Goal: Information Seeking & Learning: Learn about a topic

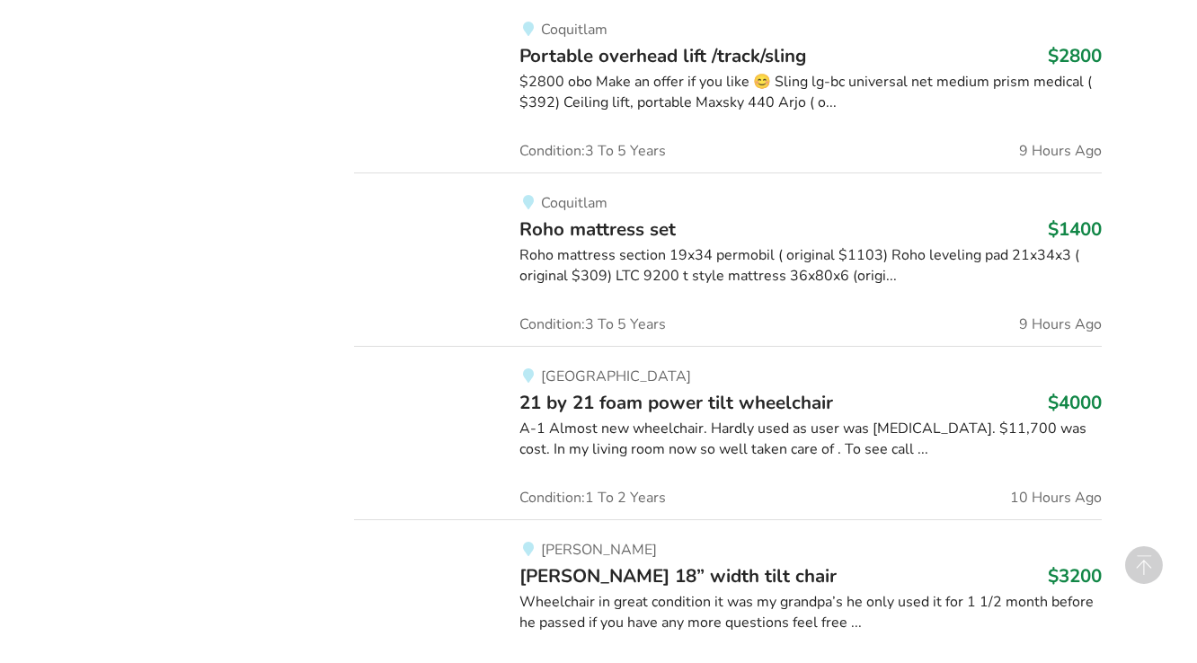
scroll to position [2489, 0]
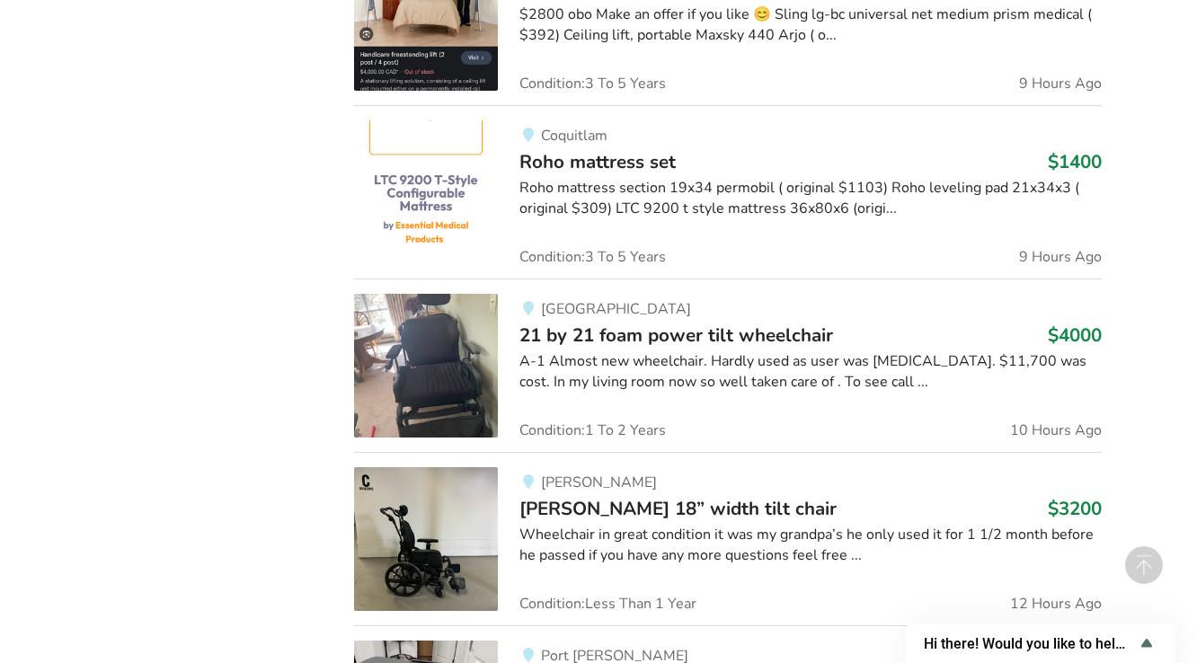
click at [659, 332] on span "21 by 21 foam power tilt wheelchair" at bounding box center [676, 335] width 314 height 25
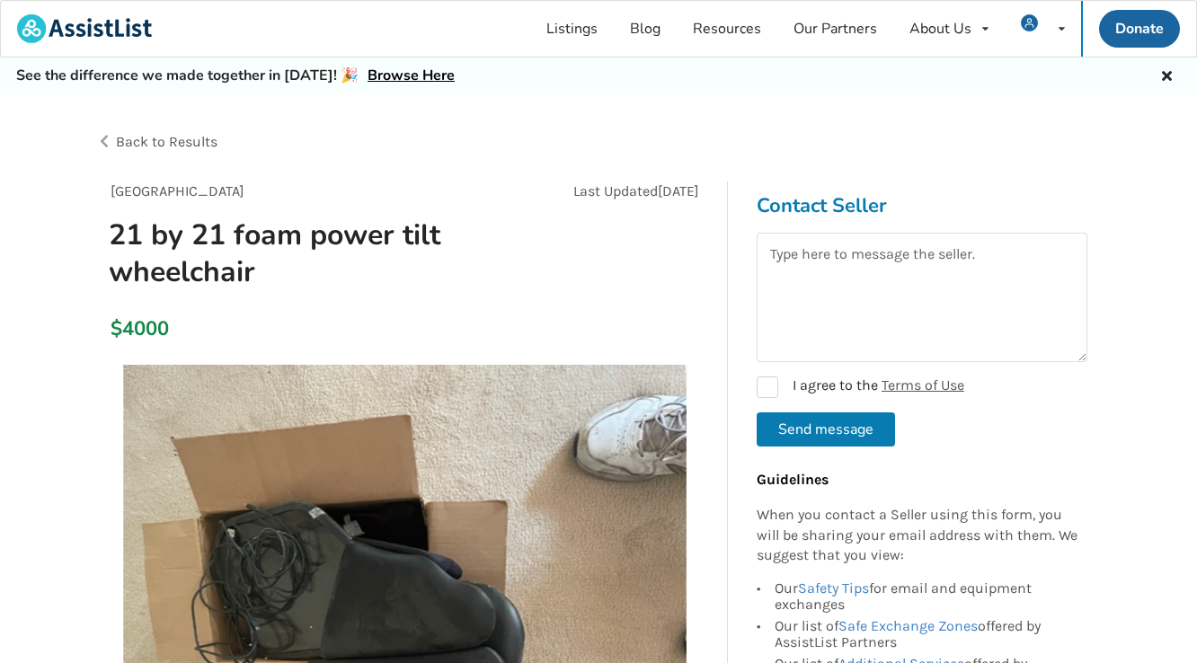
click at [150, 145] on span "Back to Results" at bounding box center [167, 141] width 102 height 17
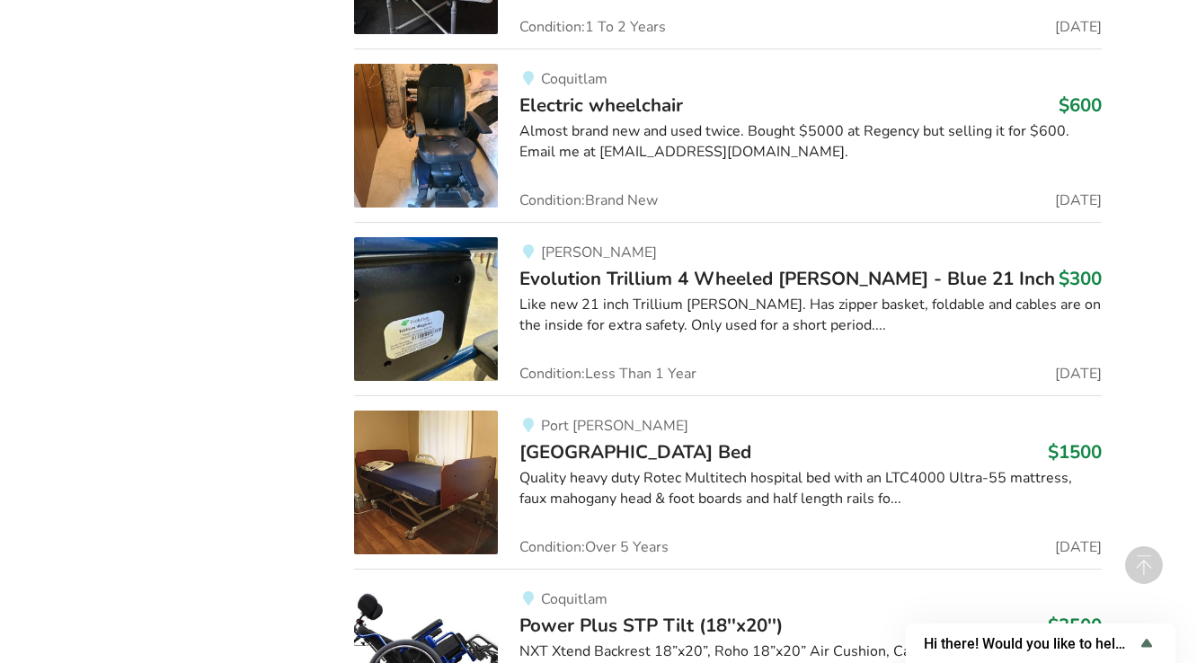
scroll to position [3447, 0]
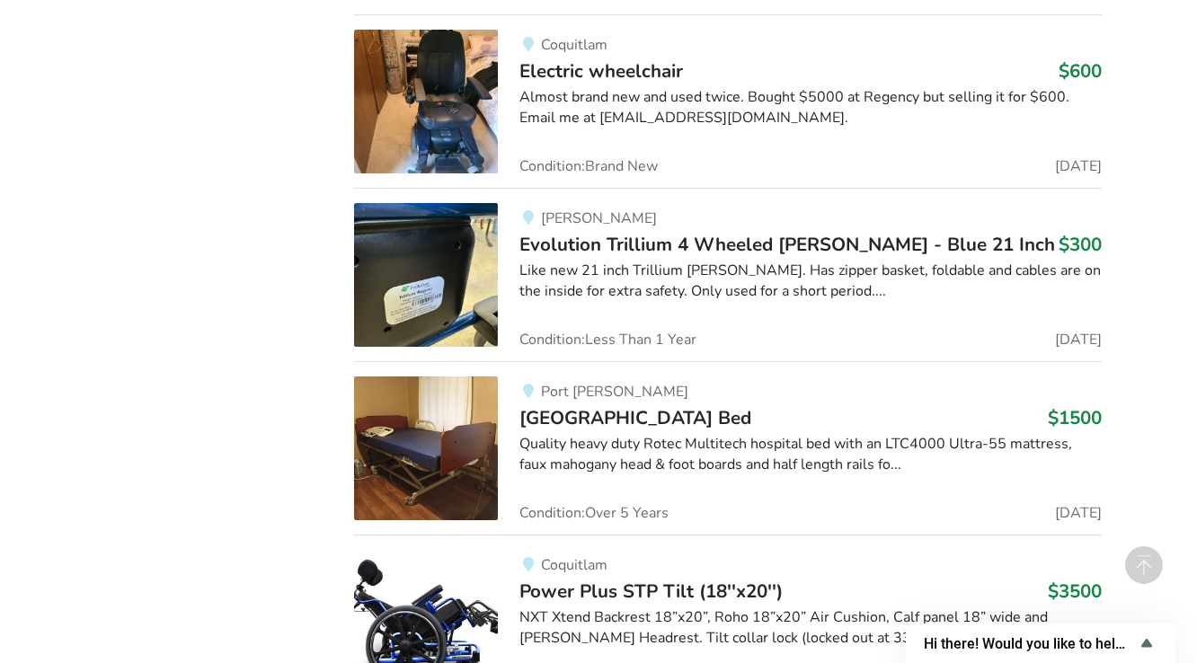
click at [624, 419] on span "[GEOGRAPHIC_DATA] Bed" at bounding box center [635, 417] width 232 height 25
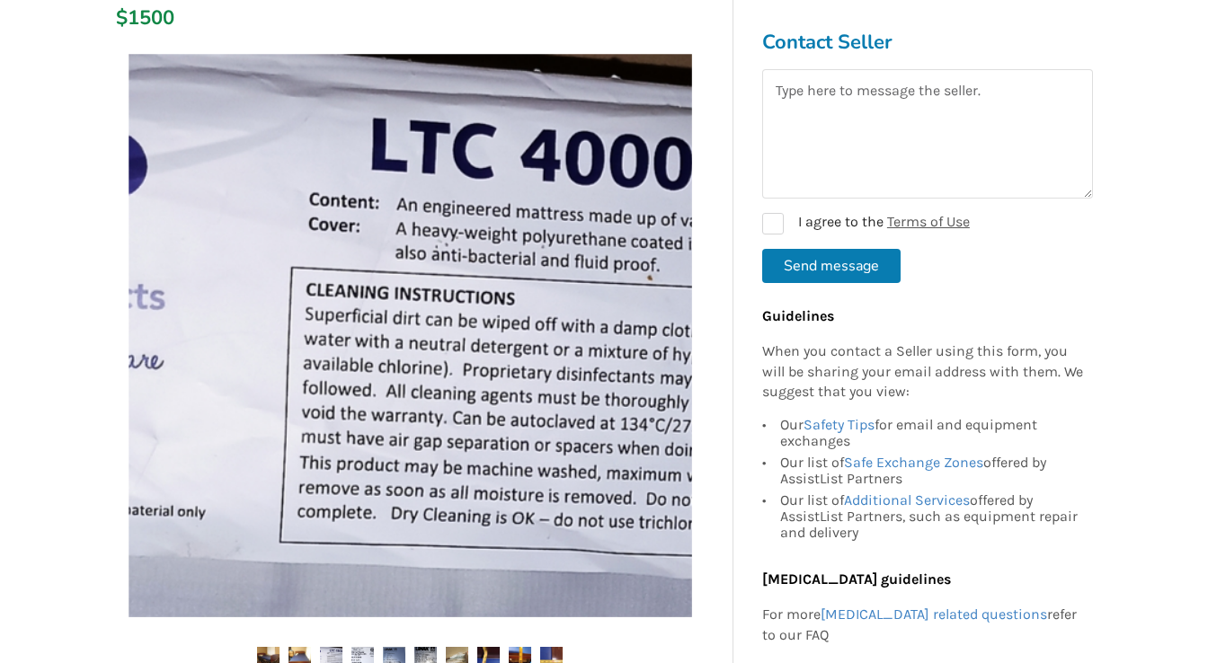
scroll to position [240, 0]
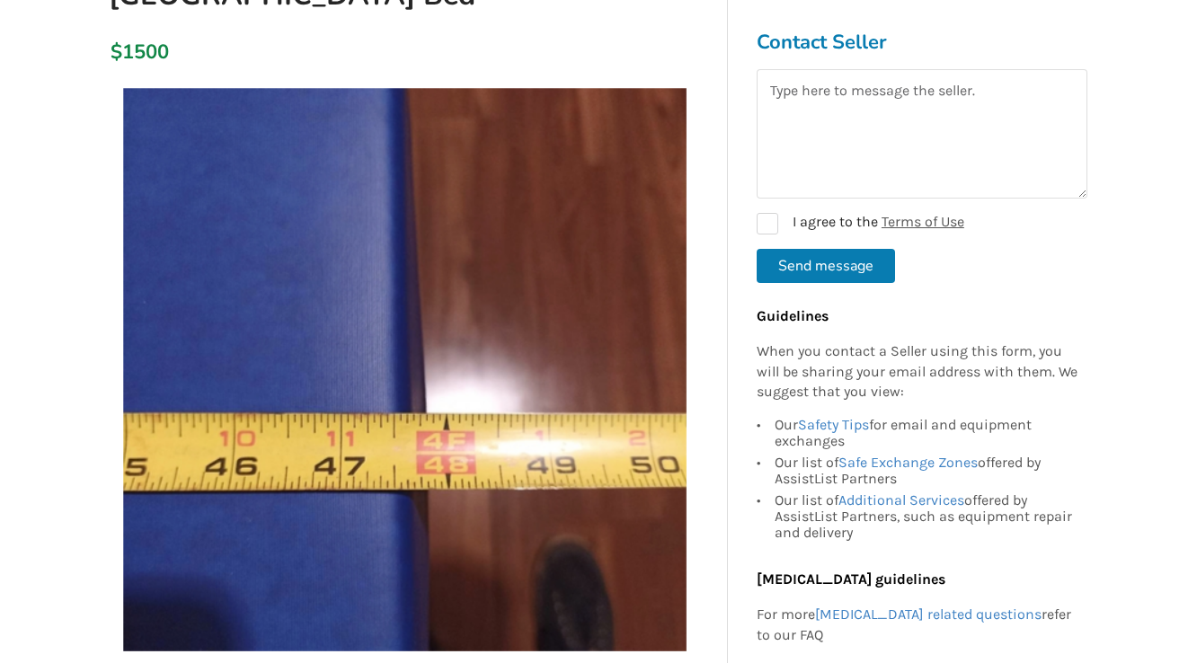
click at [419, 423] on img at bounding box center [404, 369] width 563 height 563
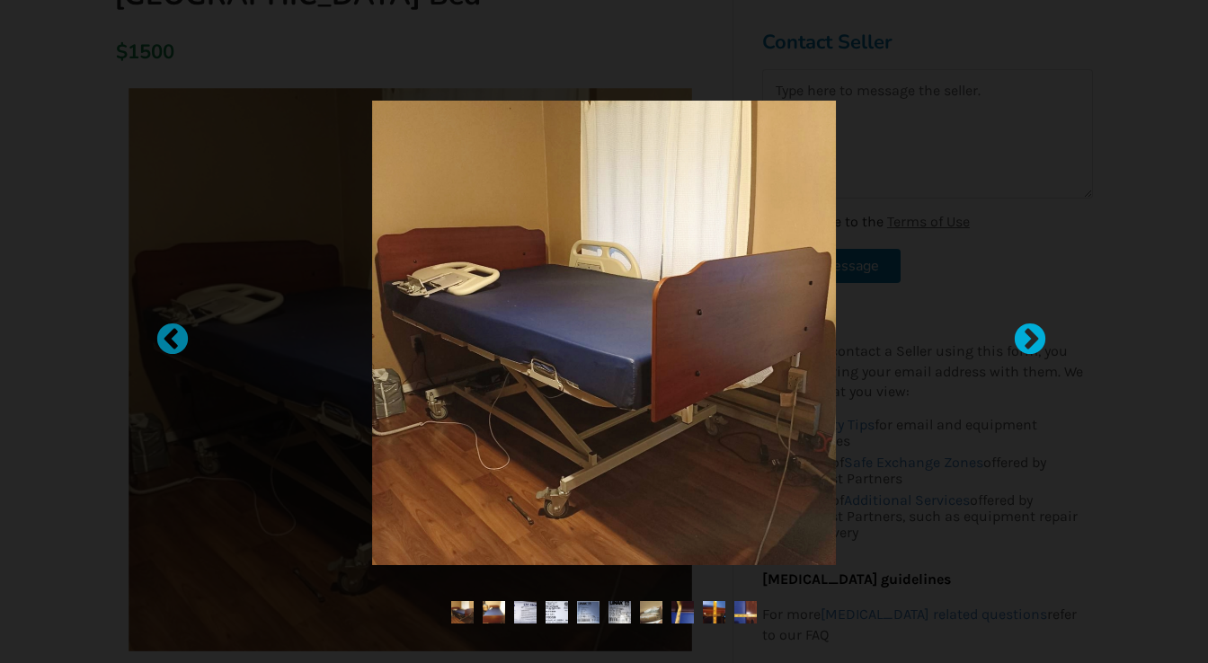
click at [1030, 338] on div at bounding box center [1021, 332] width 18 height 18
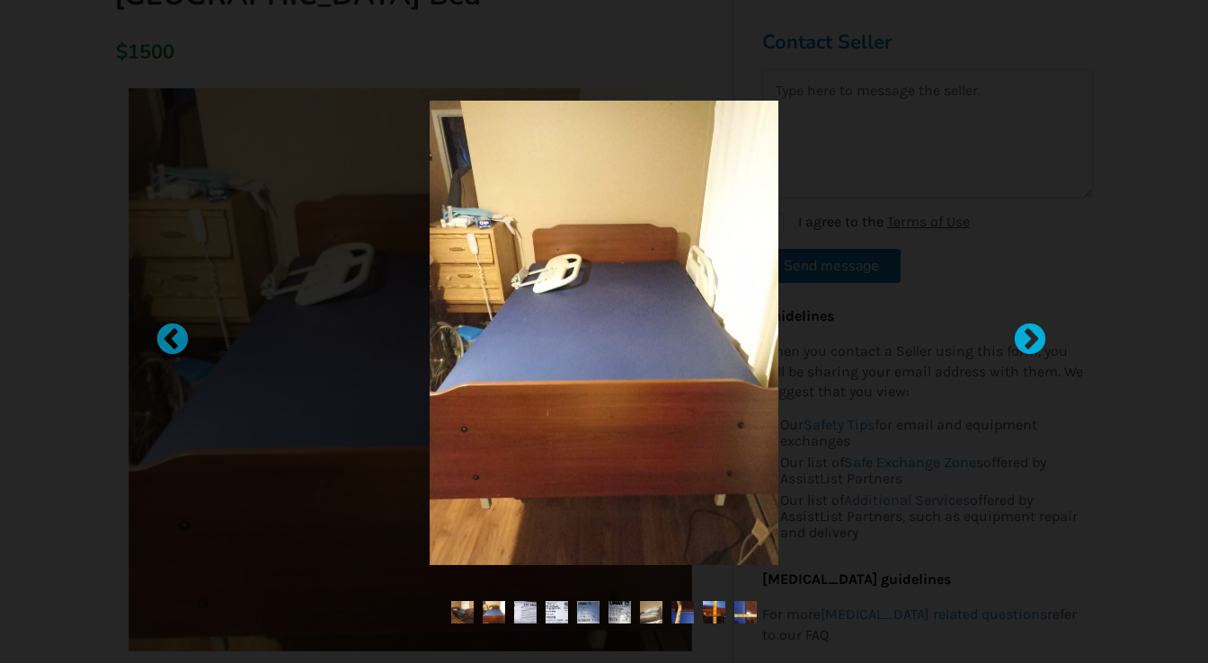
click at [1030, 338] on div at bounding box center [1021, 332] width 18 height 18
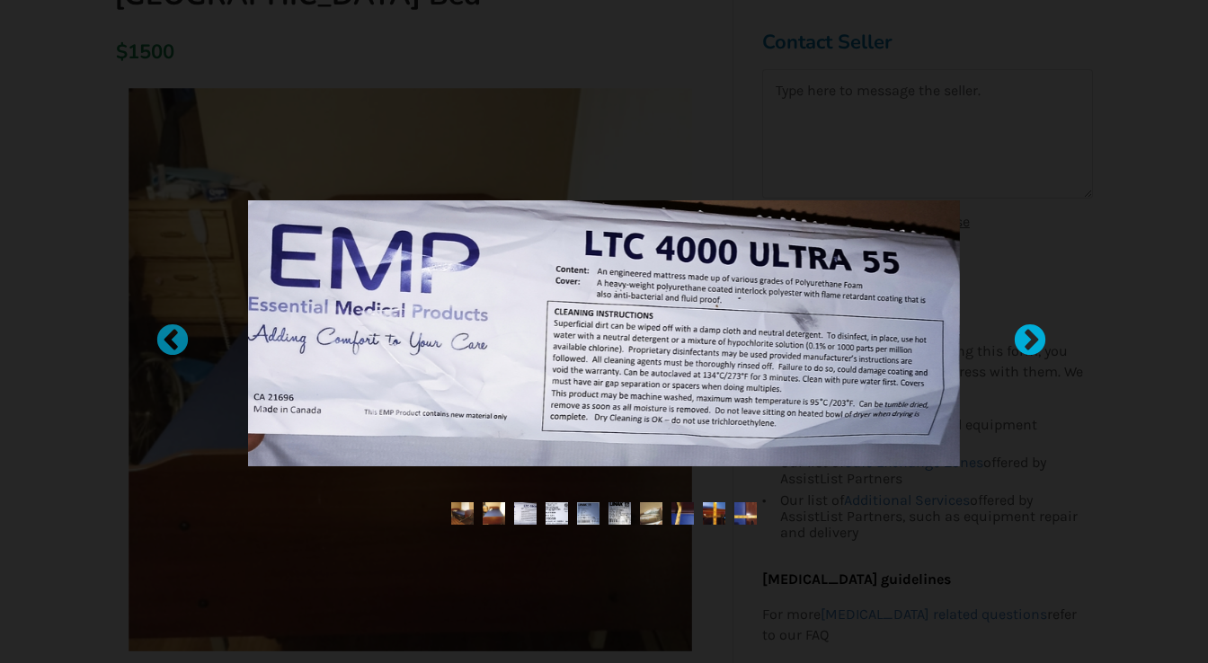
click at [1030, 338] on div at bounding box center [1021, 332] width 18 height 18
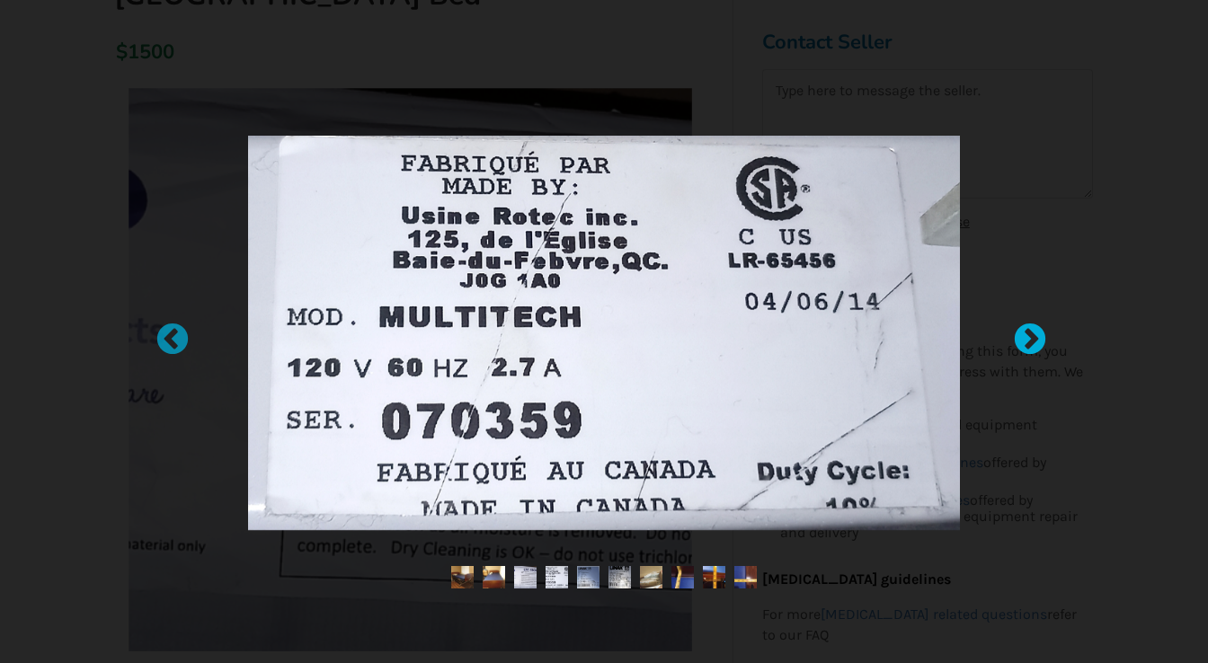
click at [1030, 338] on div at bounding box center [1021, 332] width 18 height 18
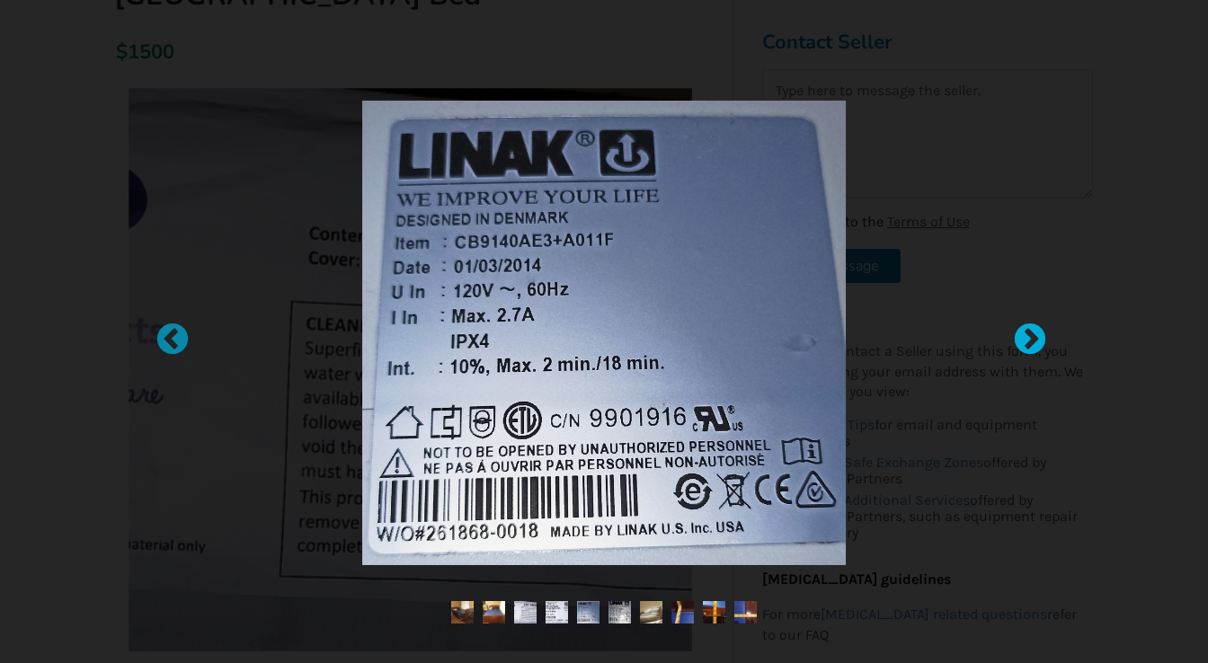
click at [1030, 338] on div at bounding box center [1021, 332] width 18 height 18
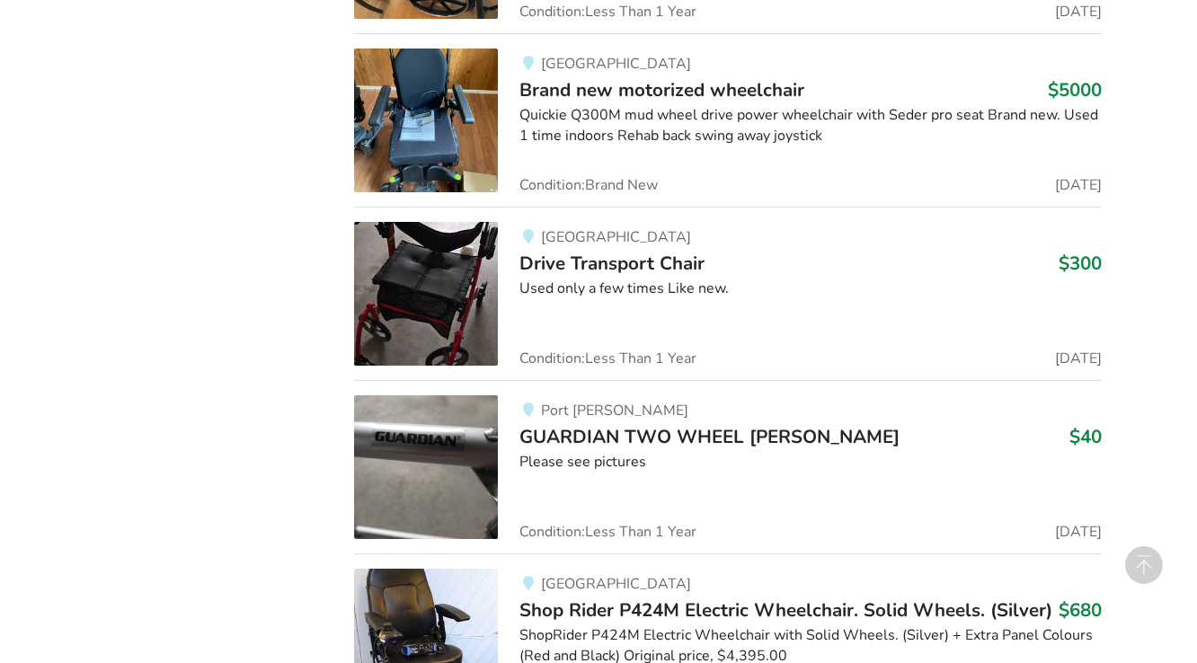
scroll to position [5886, 0]
